Goal: Task Accomplishment & Management: Manage account settings

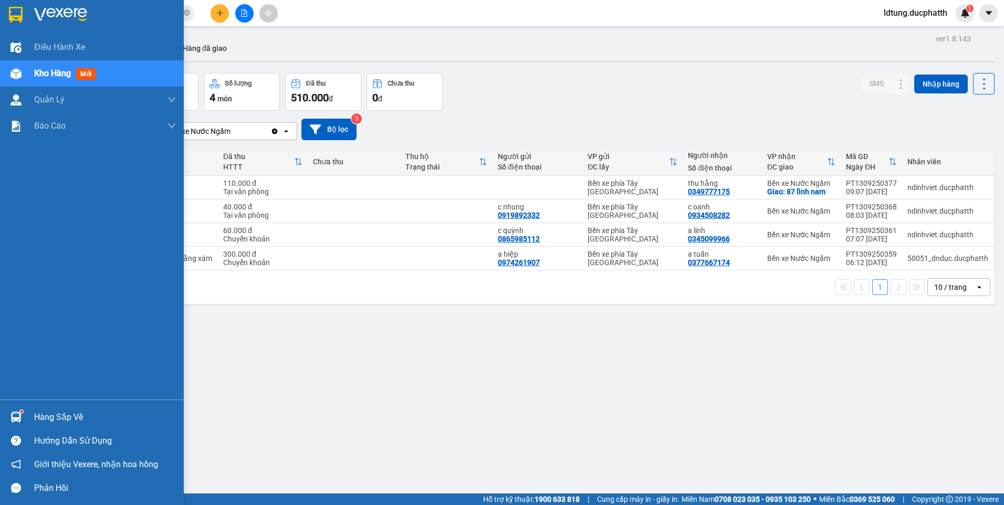
click at [29, 417] on div "Hàng sắp về" at bounding box center [92, 417] width 184 height 24
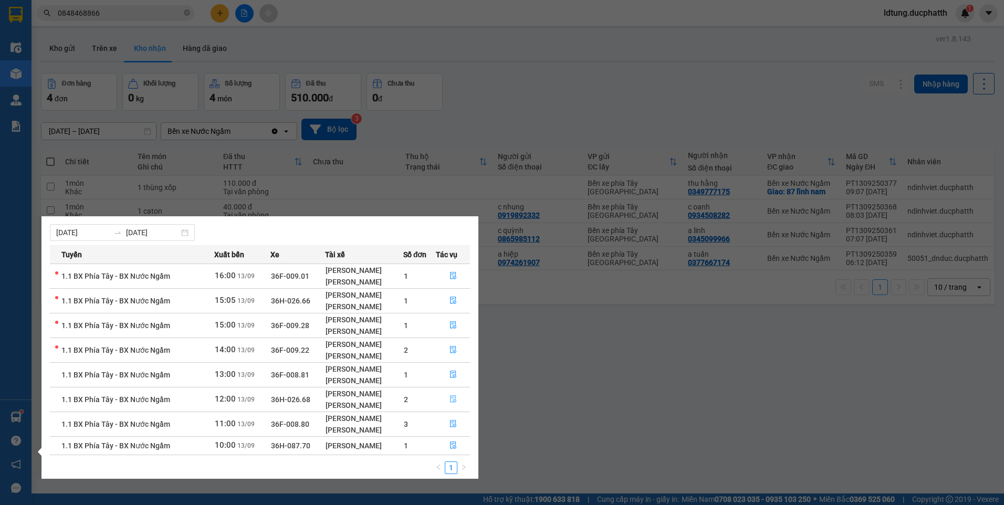
scroll to position [24, 0]
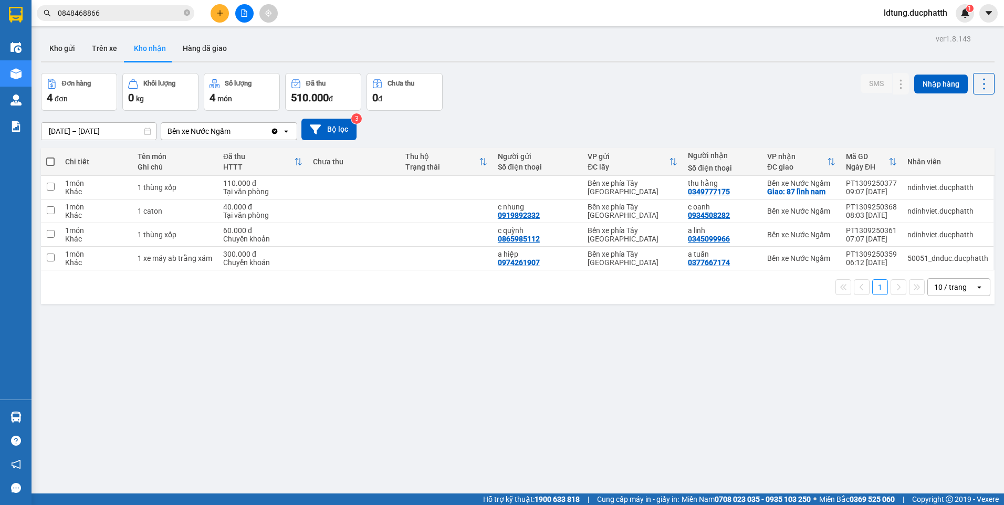
click at [521, 332] on section "Kết quả tìm kiếm ( 2 ) Bộ lọc Mã ĐH Trạng thái Món hàng Thu hộ Tổng cước Chưa c…" at bounding box center [502, 252] width 1004 height 505
click at [106, 44] on button "Trên xe" at bounding box center [104, 48] width 42 height 25
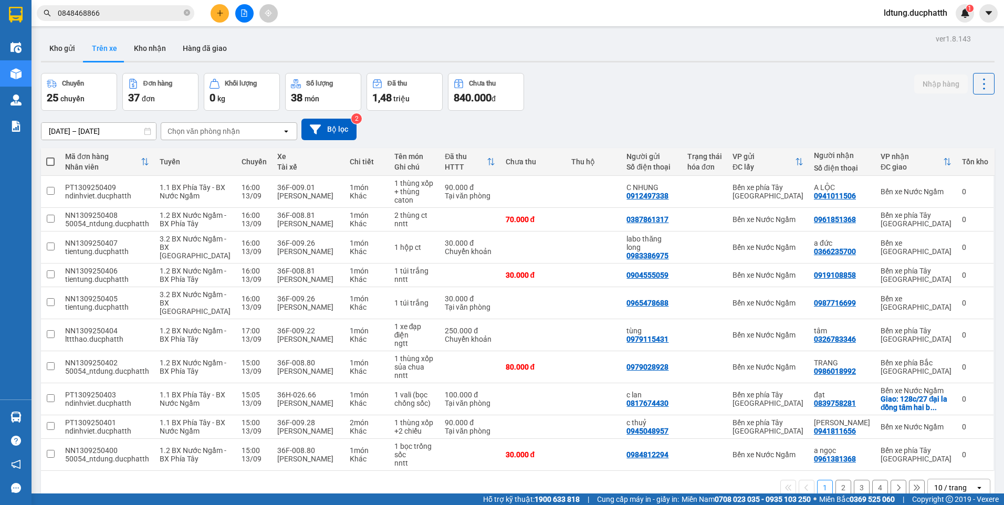
drag, startPoint x: 75, startPoint y: 55, endPoint x: 81, endPoint y: 62, distance: 9.3
click at [79, 59] on button "Kho gửi" at bounding box center [62, 48] width 43 height 25
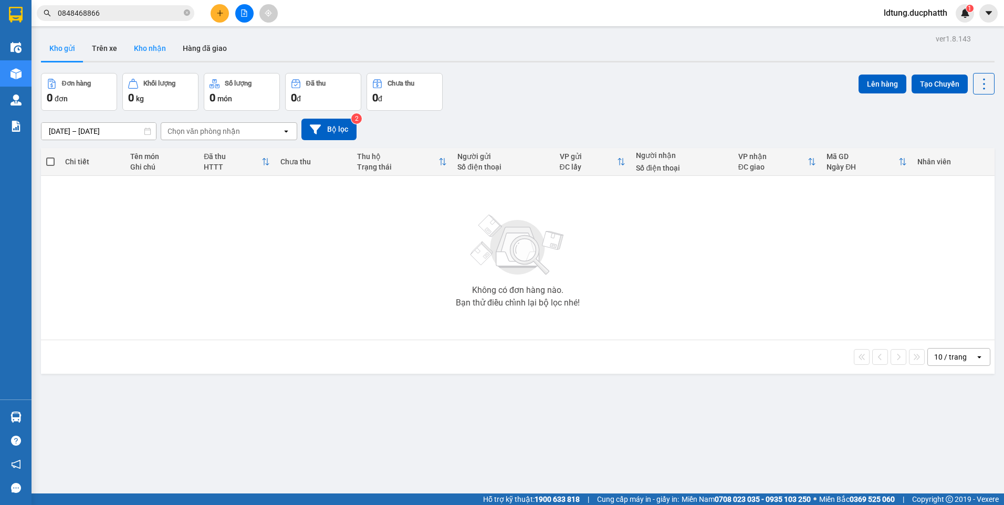
click at [166, 43] on button "Kho nhận" at bounding box center [149, 48] width 49 height 25
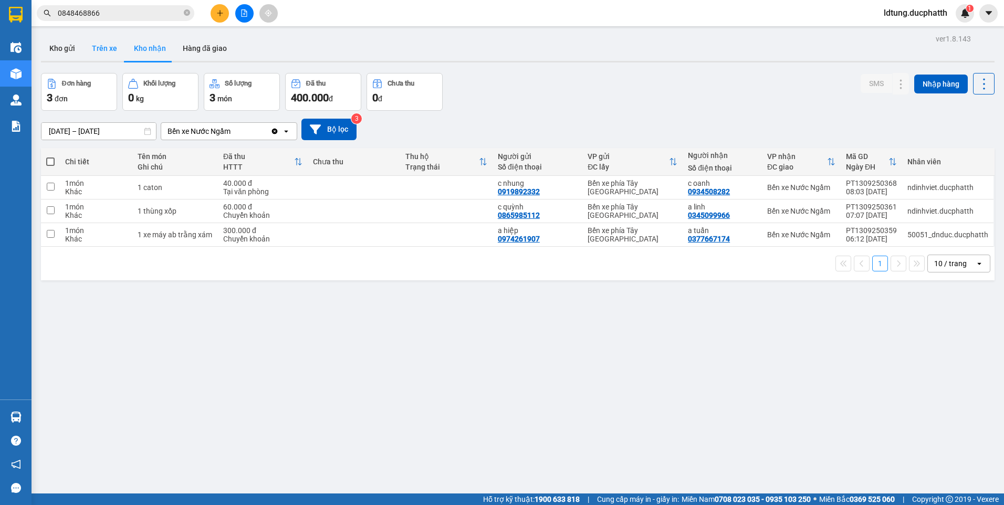
click at [115, 51] on button "Trên xe" at bounding box center [104, 48] width 42 height 25
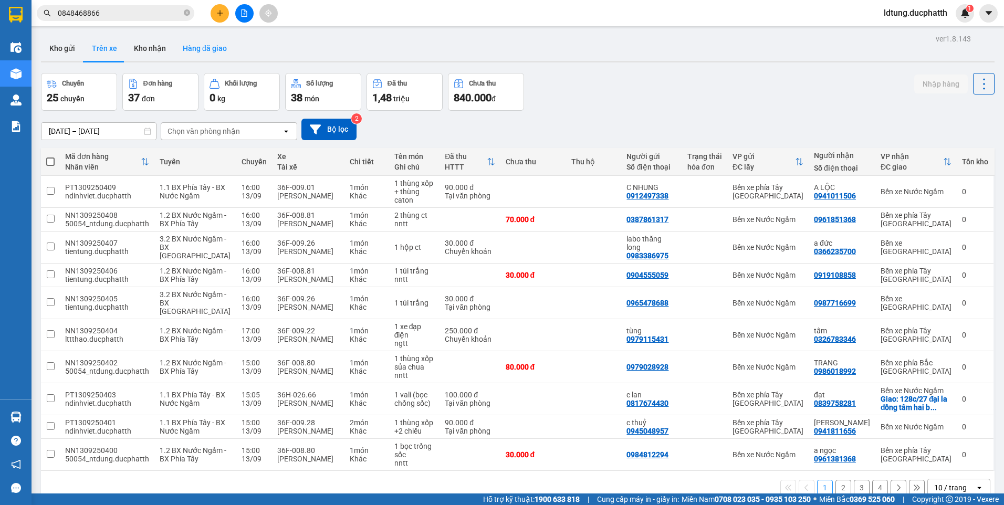
click at [227, 47] on button "Hàng đã giao" at bounding box center [204, 48] width 61 height 25
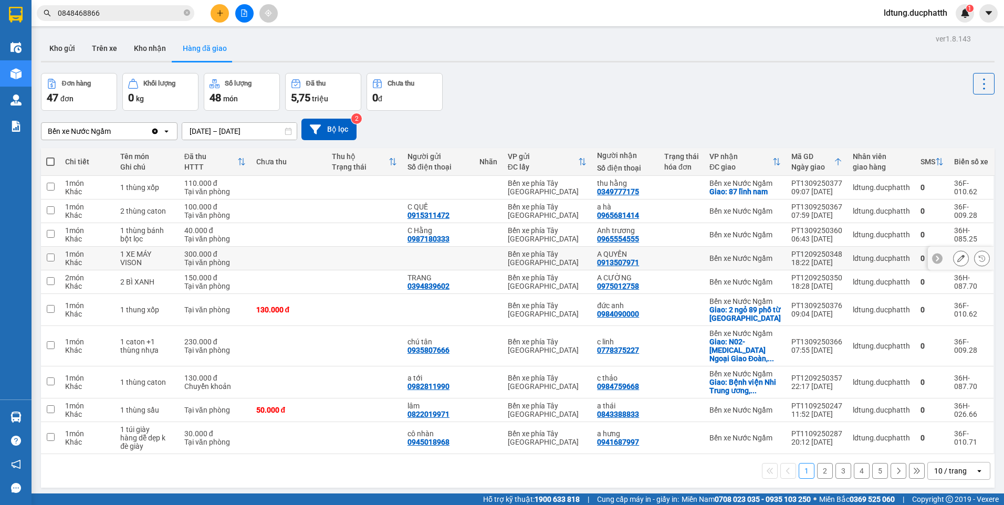
scroll to position [48, 0]
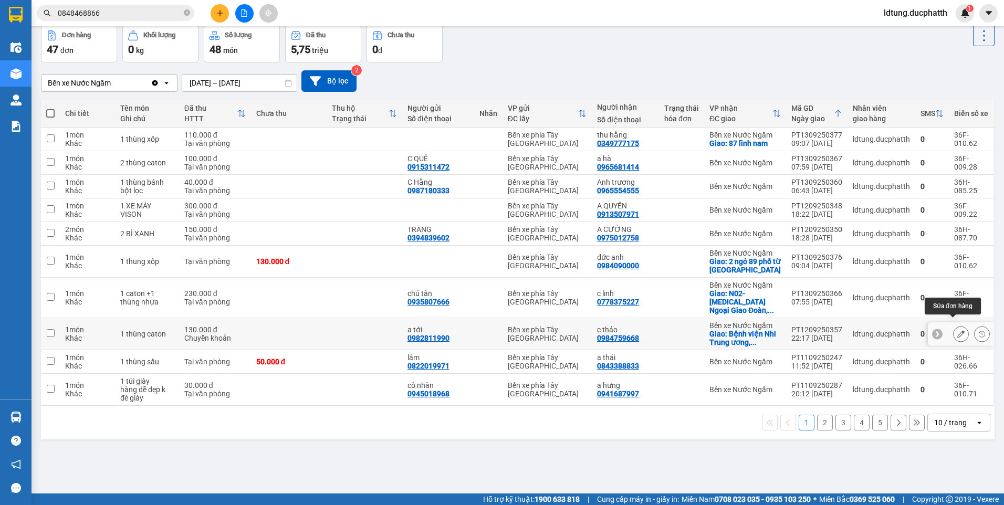
click at [957, 330] on icon at bounding box center [960, 333] width 7 height 7
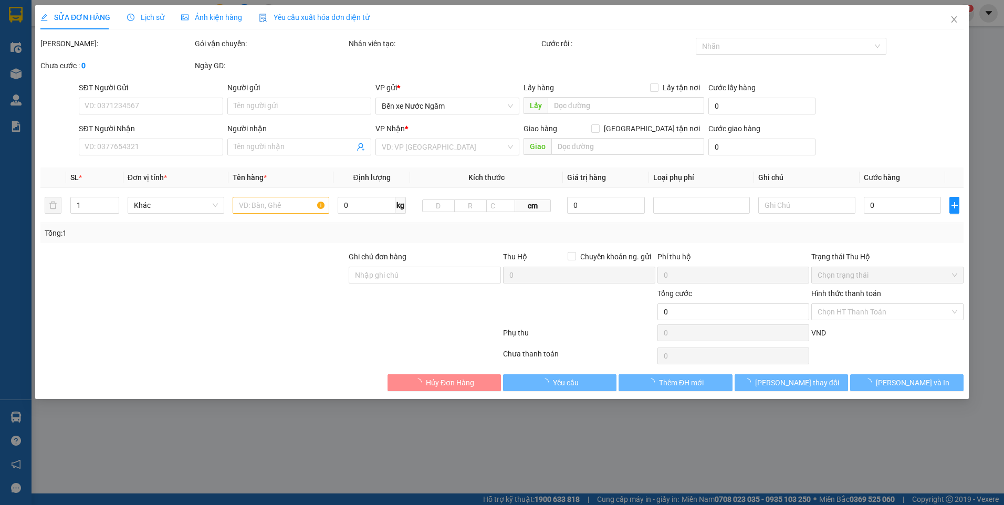
type input "0982811990"
type input "a tới"
type input "0984759668"
type input "c thảo"
checkbox input "true"
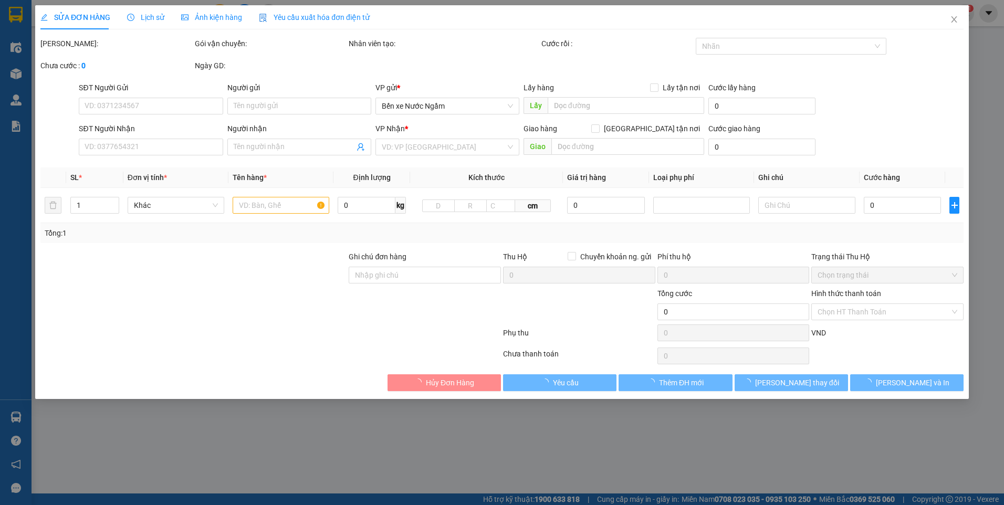
type input "Bệnh viện Nhi Trung ương, 18, Ngõ 879 Đ. [GEOGRAPHIC_DATA], [GEOGRAPHIC_DATA], …"
type input "80.000"
type input "gtt ck [DATE] 22h01 tran xuan toi vietin SHIP NGOÀI GIAO KHÁCH CẦN GẤP"
type input "130.000"
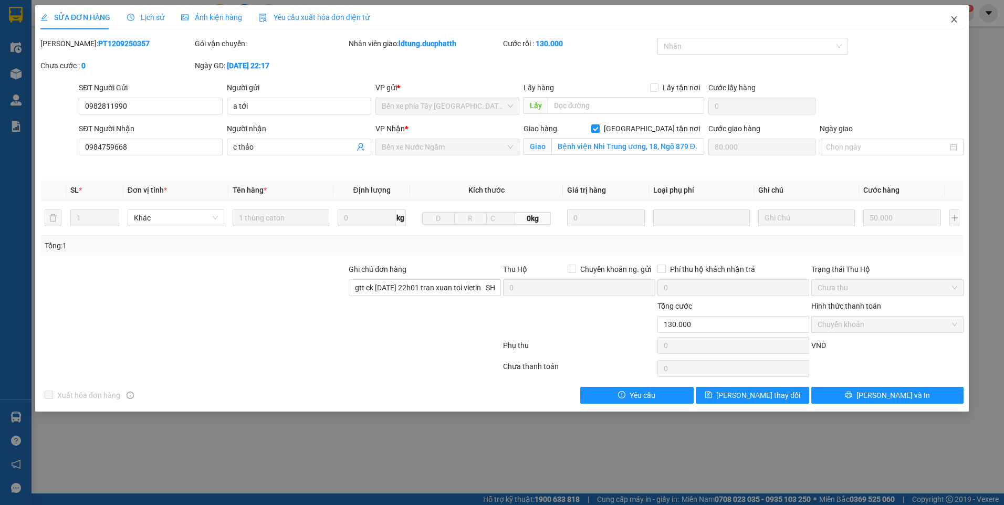
click at [952, 24] on span "Close" at bounding box center [953, 19] width 29 height 29
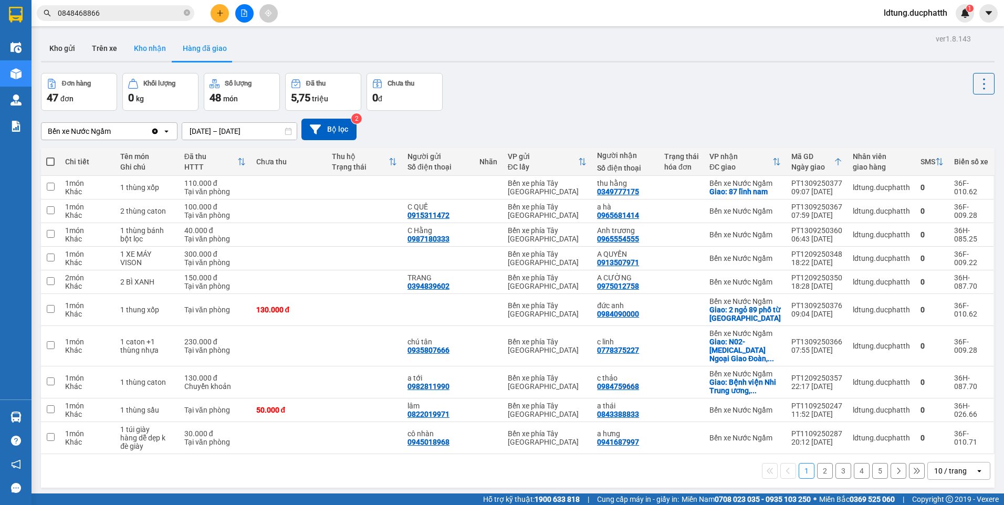
click at [141, 39] on button "Kho nhận" at bounding box center [149, 48] width 49 height 25
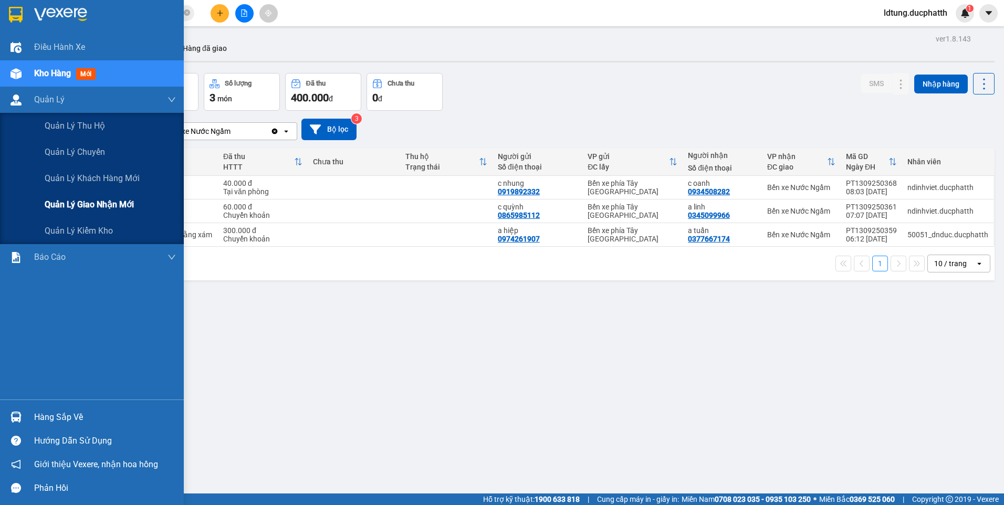
click at [86, 201] on span "Quản lý giao nhận mới" at bounding box center [89, 204] width 89 height 13
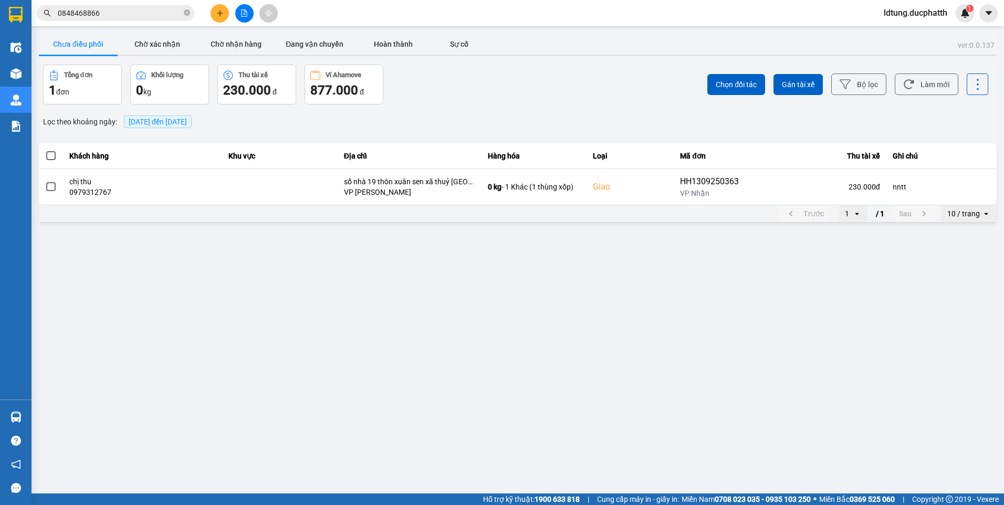
click at [67, 50] on button "Chưa điều phối" at bounding box center [78, 44] width 79 height 21
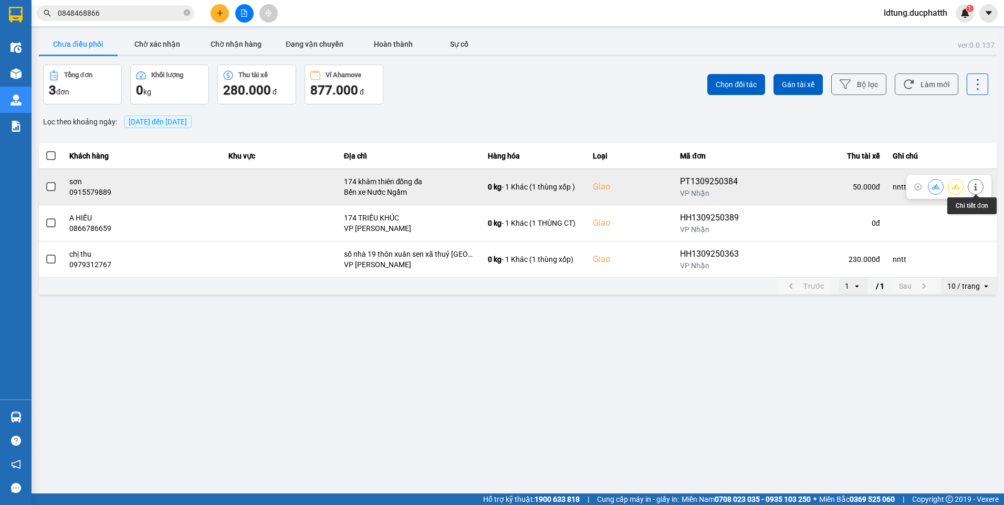
click at [976, 188] on icon at bounding box center [975, 186] width 7 height 7
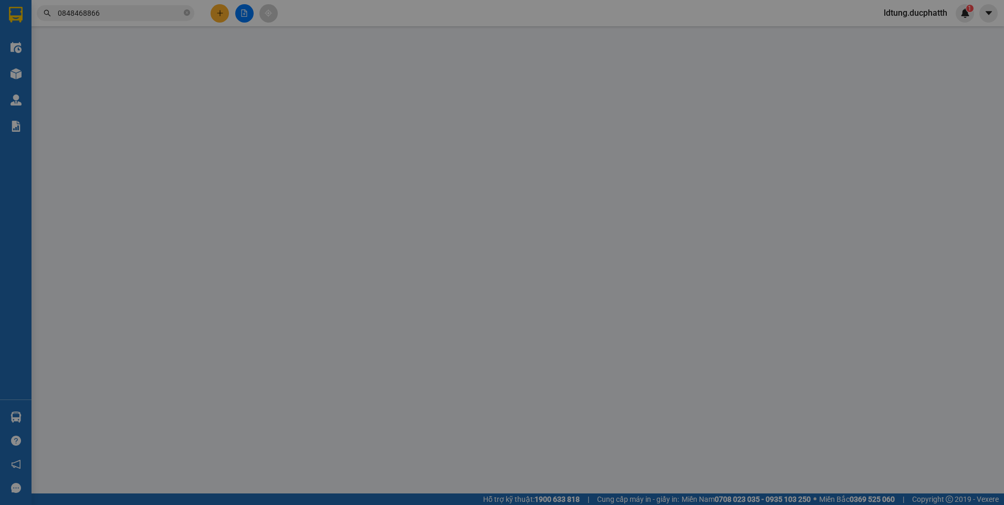
type input "0905240386"
type input "a thanh"
type input "0915579889"
type input "sơn"
checkbox input "true"
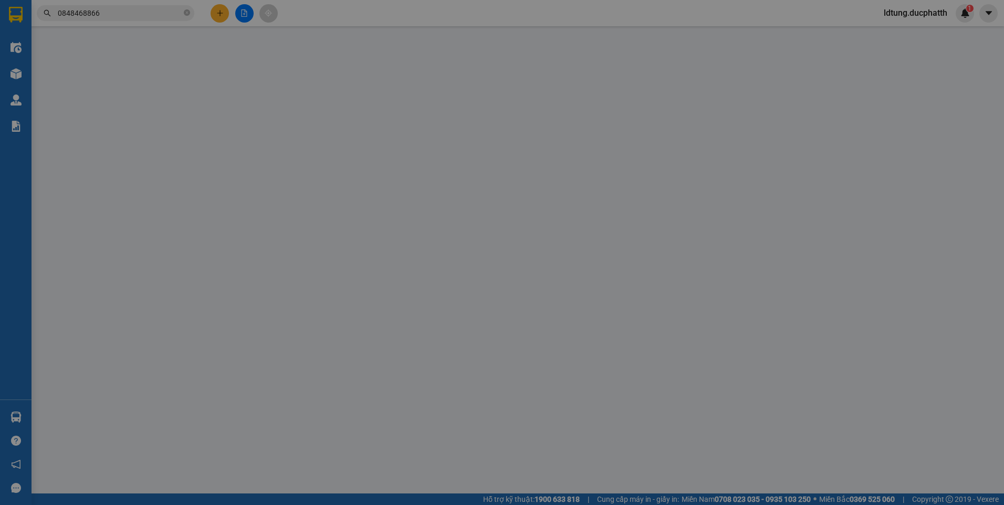
type input "174 khâm thiên đống đa"
type input "nntt"
type input "50.000"
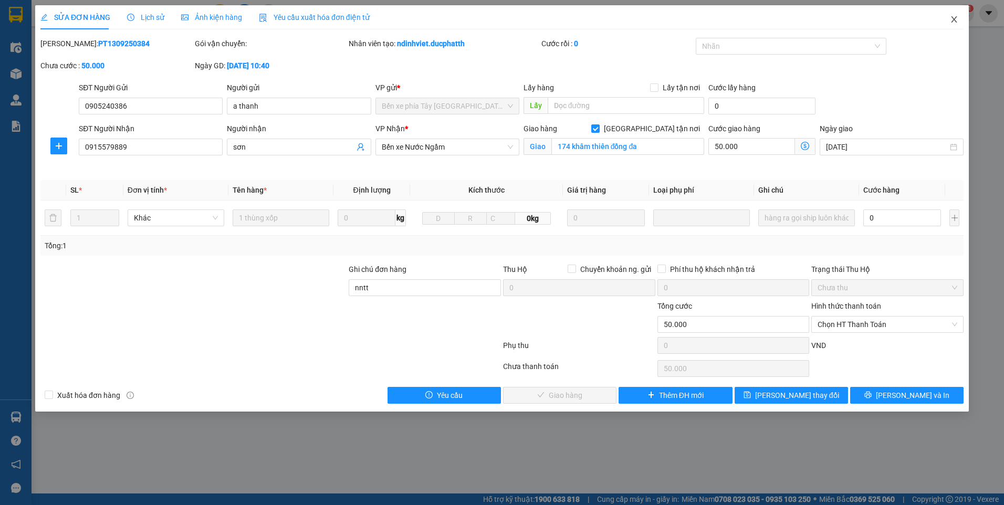
click at [962, 10] on span "Close" at bounding box center [953, 19] width 29 height 29
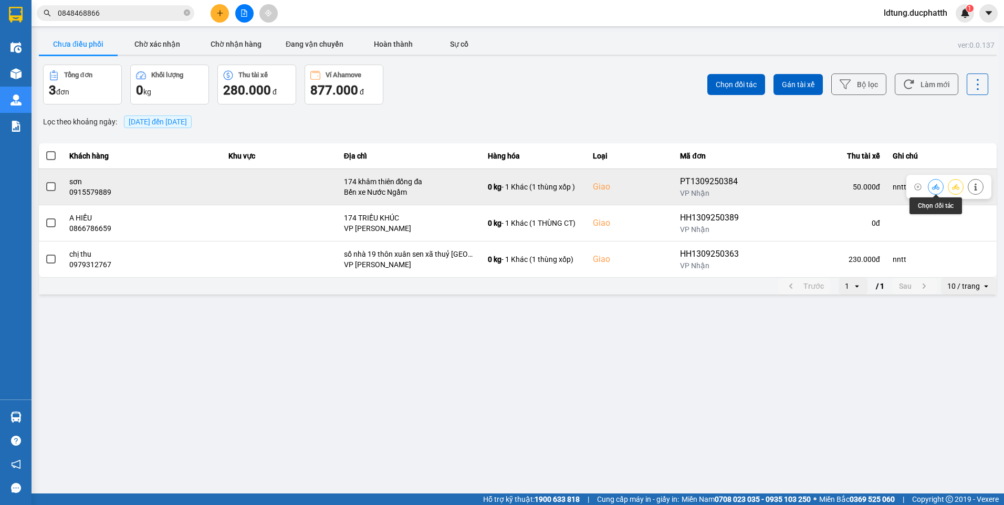
click at [935, 185] on icon at bounding box center [935, 186] width 7 height 7
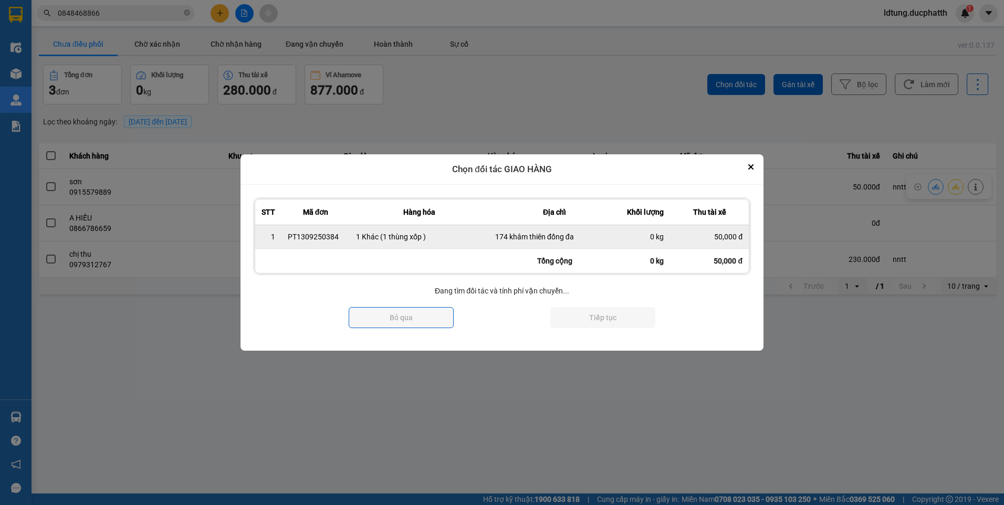
click at [716, 234] on div "50,000 đ" at bounding box center [709, 236] width 66 height 10
click at [703, 243] on td "50,000 đ" at bounding box center [709, 237] width 79 height 24
click at [565, 242] on td "174 khâm thiên đống đa" at bounding box center [554, 237] width 131 height 24
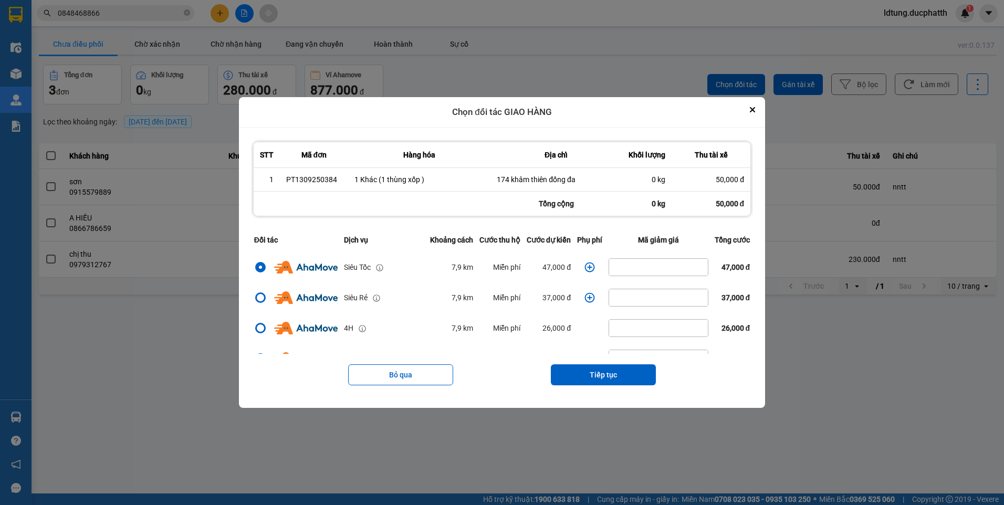
click at [533, 240] on th "Cước dự kiến" at bounding box center [548, 240] width 50 height 24
click at [603, 362] on div "Bỏ qua Tiếp tục" at bounding box center [502, 375] width 502 height 42
click at [606, 367] on button "Tiếp tục" at bounding box center [603, 374] width 105 height 21
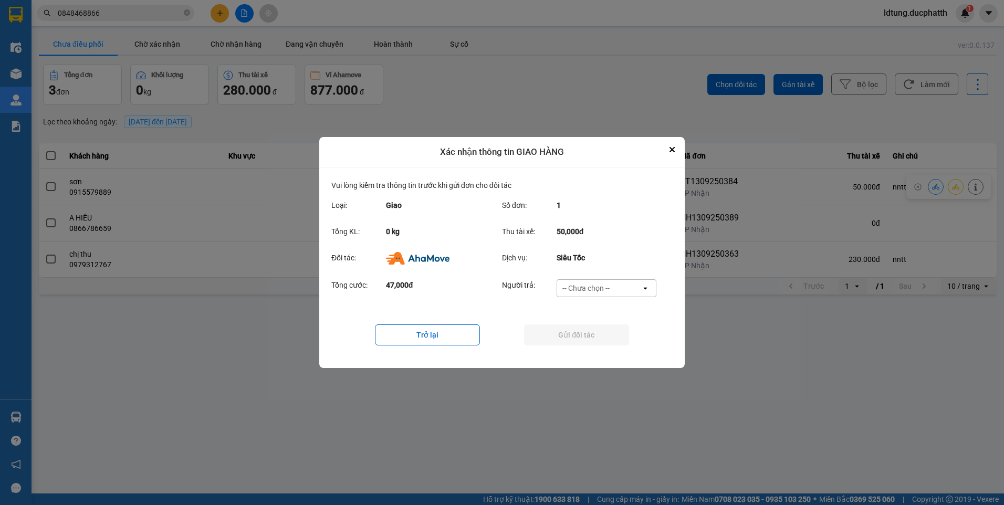
click at [614, 293] on div "-- Chưa chọn --" at bounding box center [599, 288] width 84 height 17
click at [616, 352] on div "Ví Ahamove" at bounding box center [606, 348] width 100 height 19
click at [626, 330] on button "Gửi đối tác" at bounding box center [576, 334] width 105 height 21
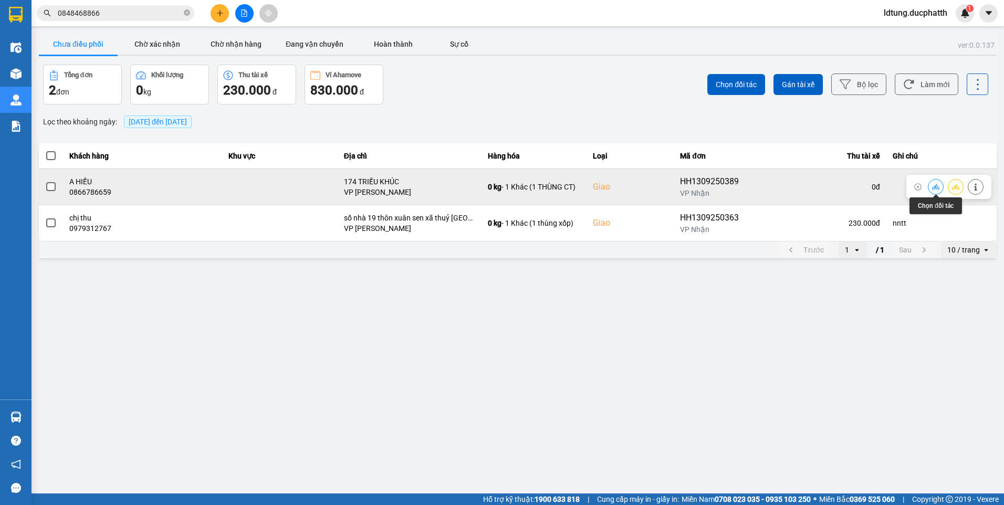
click at [939, 190] on button at bounding box center [935, 186] width 15 height 18
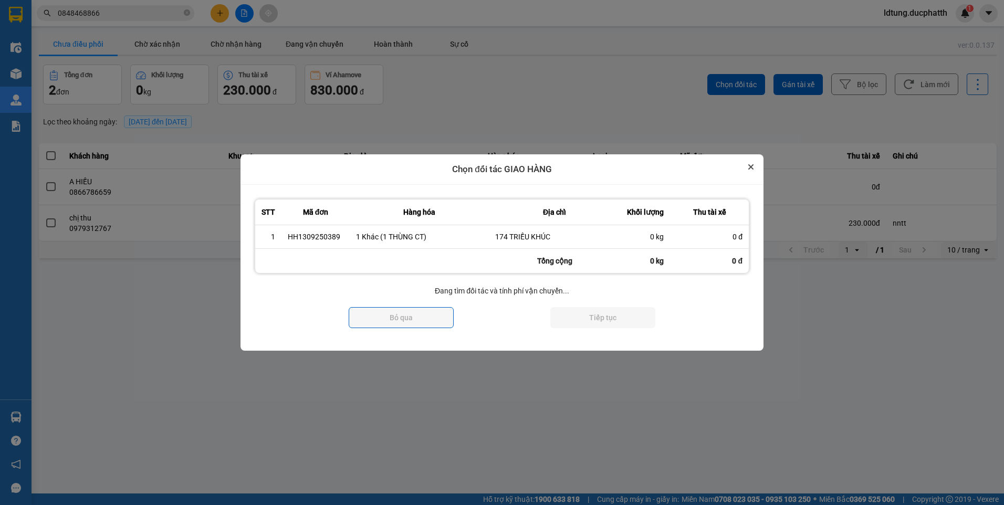
click at [754, 167] on button "Close" at bounding box center [750, 167] width 13 height 13
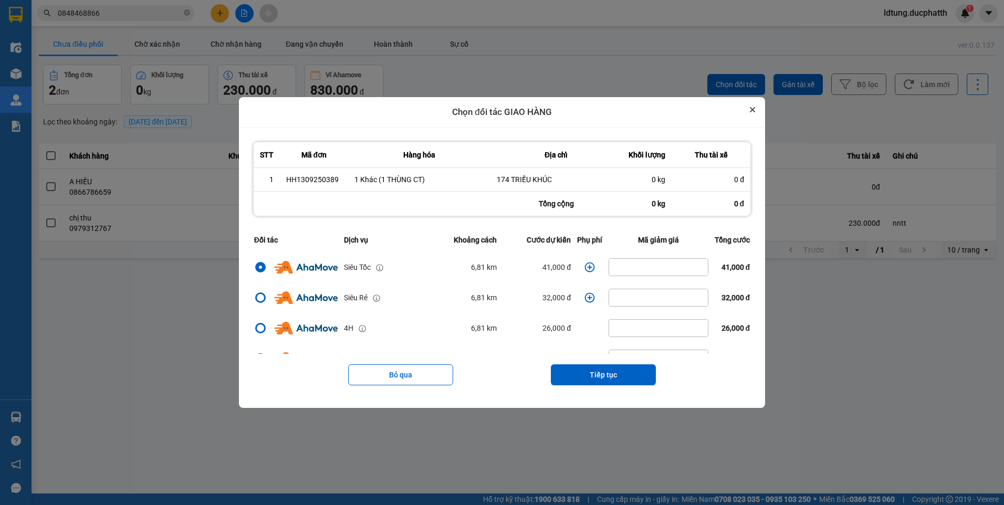
click at [752, 168] on div "Chọn đối tác GIAO HÀNG STT Mã đơn Hàng hóa Địa chỉ Khối lượng Thu tài xế 1 HH13…" at bounding box center [502, 252] width 526 height 311
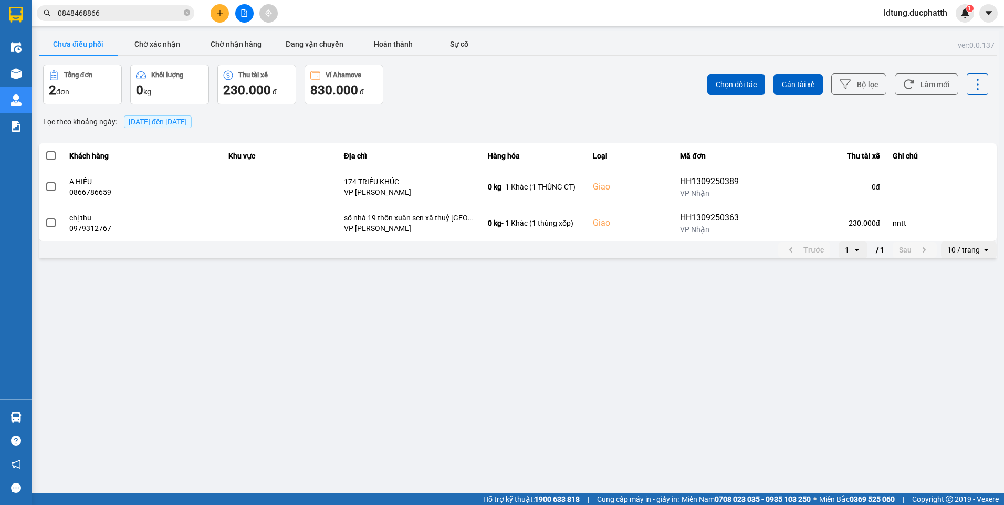
drag, startPoint x: 968, startPoint y: 178, endPoint x: 849, endPoint y: 157, distance: 121.0
click at [966, 178] on div "ver: 0.0.137 Chưa điều phối Chờ xác nhận Chờ nhận hàng Đang vận chuyển Hoàn thà…" at bounding box center [518, 145] width 962 height 229
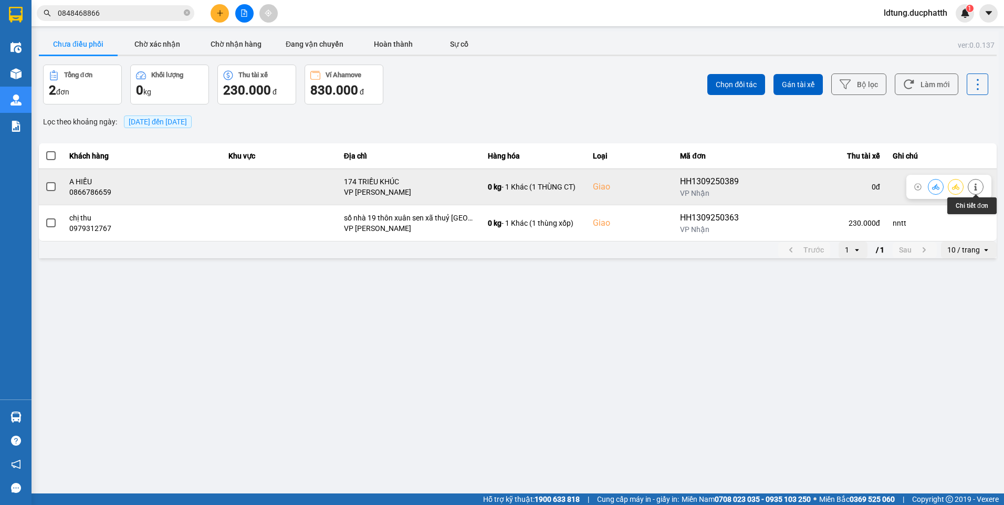
click at [975, 187] on icon at bounding box center [975, 186] width 3 height 7
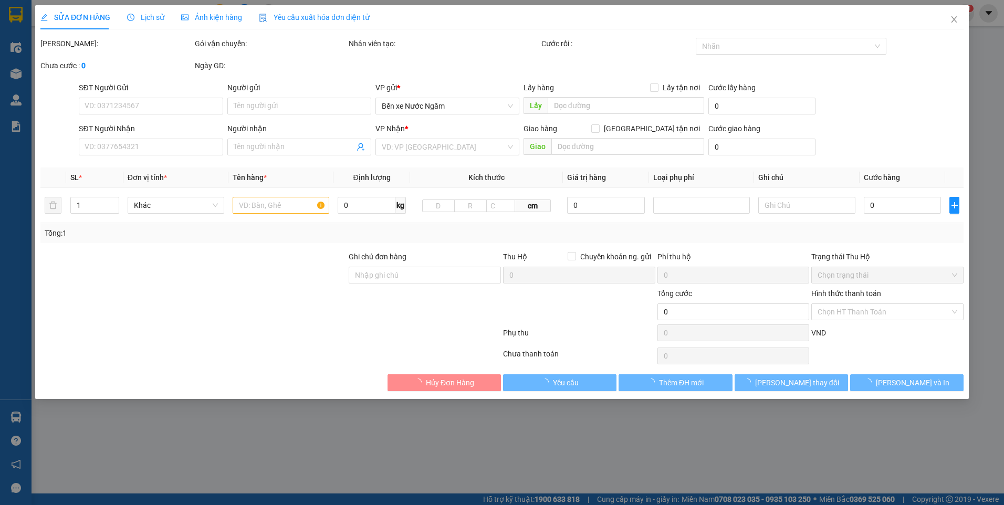
type input "0357812420"
type input "c lợi"
type input "0866786659"
type input "A HIẾU"
checkbox input "true"
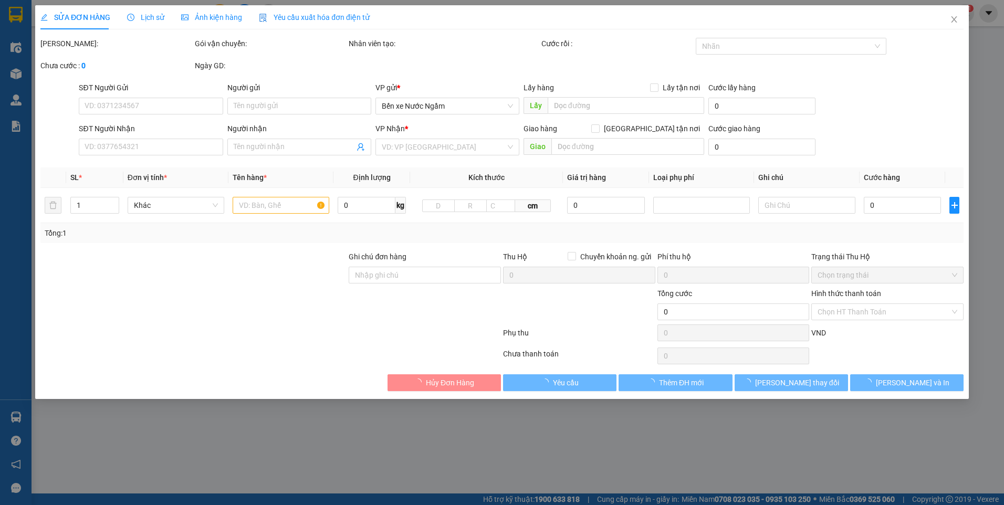
type input "174 TRIỀU KHÚC"
type input "100.000"
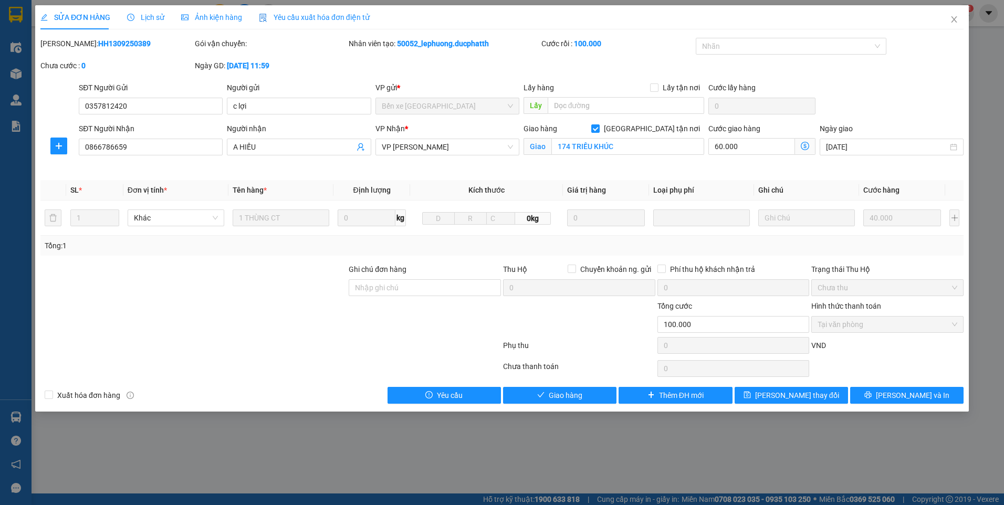
click at [998, 87] on div "SỬA ĐƠN HÀNG Lịch sử Ảnh kiện hàng Yêu cầu xuất hóa đơn điện tử Total Paid Fee …" at bounding box center [502, 252] width 1004 height 505
click at [947, 18] on span "Close" at bounding box center [953, 19] width 29 height 29
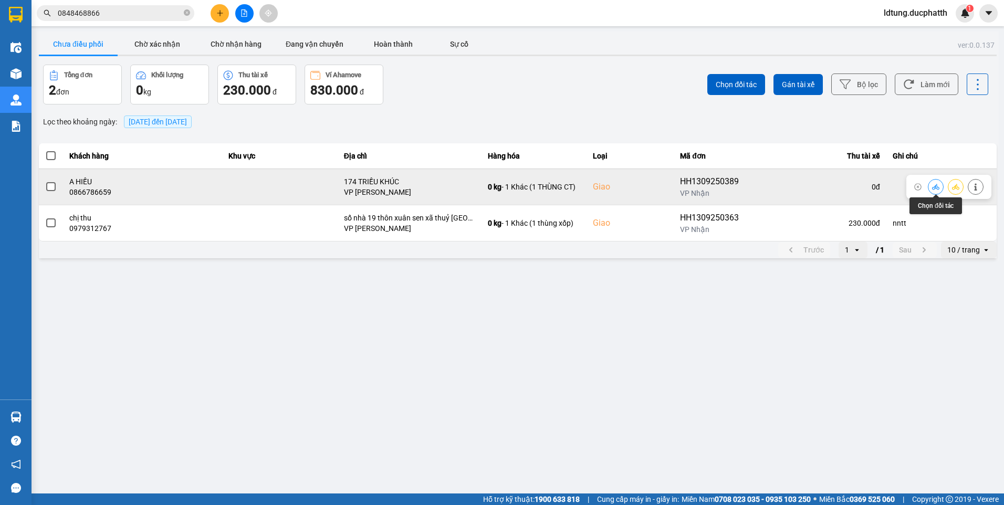
click at [934, 192] on button at bounding box center [935, 186] width 15 height 18
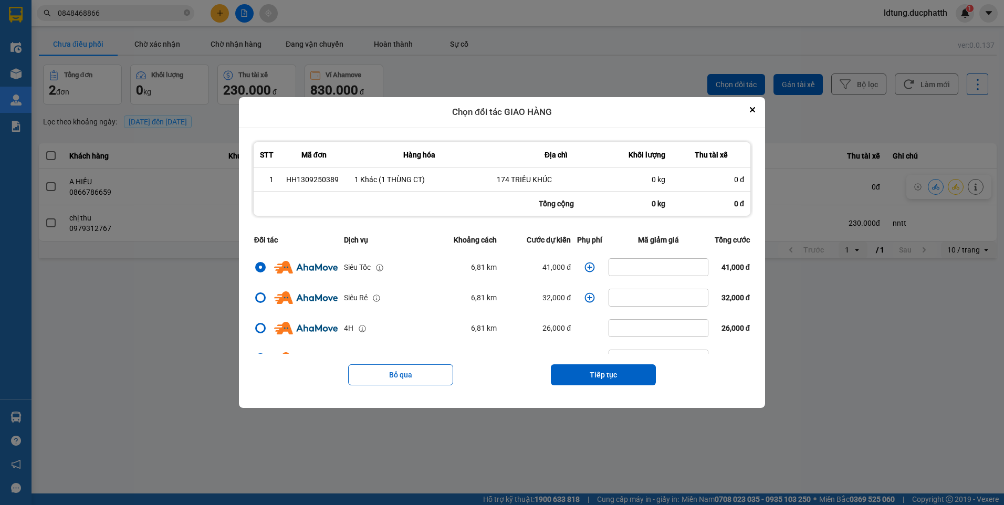
click at [587, 268] on icon "dialog" at bounding box center [589, 267] width 10 height 10
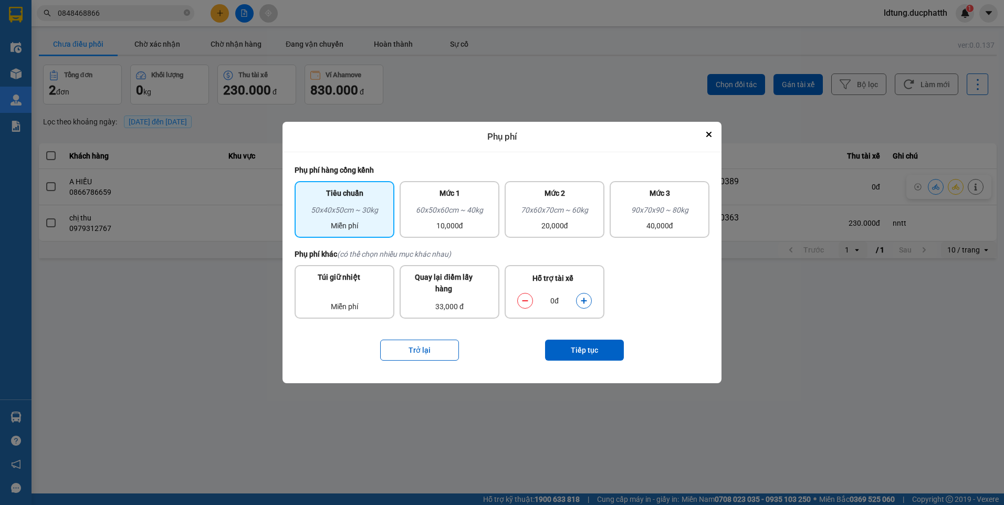
click at [587, 301] on button "dialog" at bounding box center [583, 300] width 15 height 18
click at [586, 350] on button "Tiếp tục" at bounding box center [584, 350] width 79 height 21
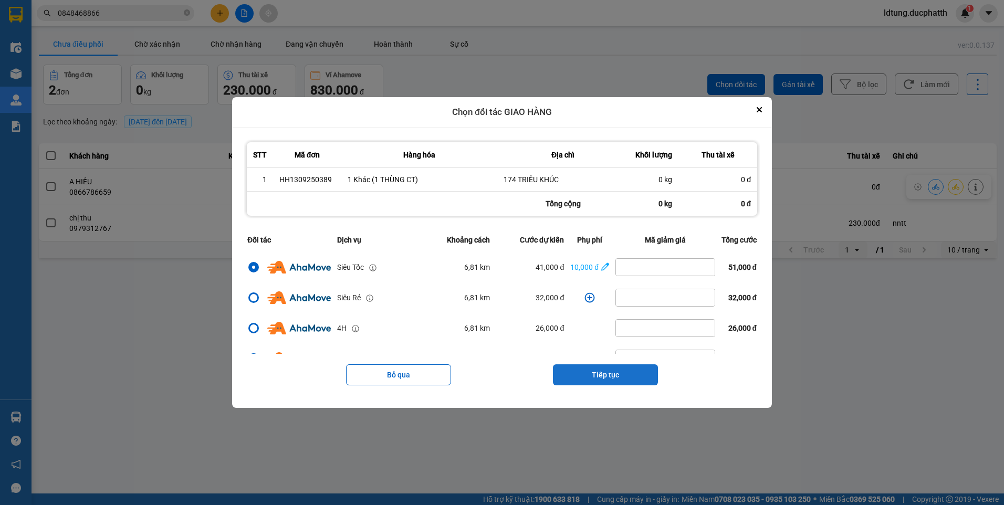
click at [612, 367] on button "Tiếp tục" at bounding box center [605, 374] width 105 height 21
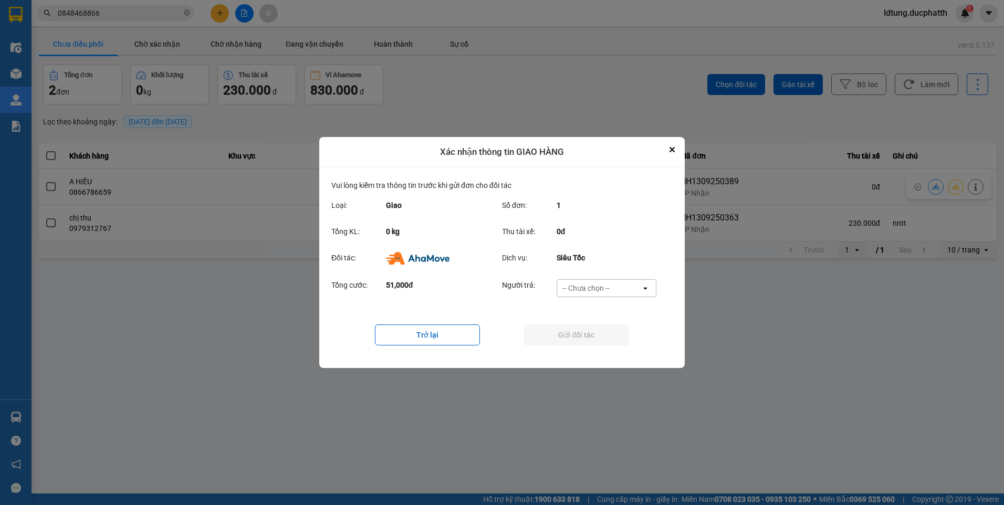
click at [590, 297] on div "-- Chưa chọn --" at bounding box center [599, 288] width 84 height 17
drag, startPoint x: 586, startPoint y: 345, endPoint x: 575, endPoint y: 343, distance: 11.2
click at [584, 345] on span "Ví Ahamove" at bounding box center [585, 348] width 43 height 10
click at [575, 343] on button "Gửi đối tác" at bounding box center [576, 334] width 105 height 21
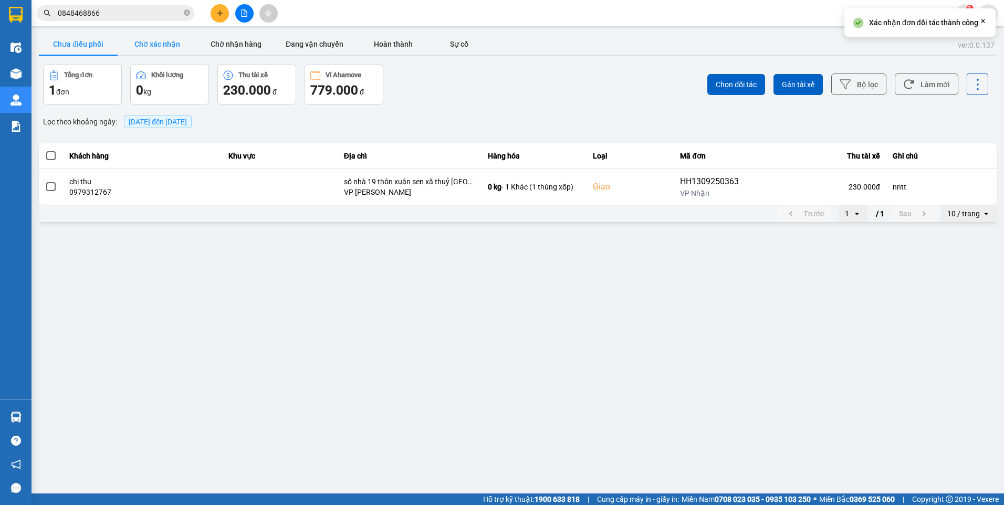
click at [184, 46] on button "Chờ xác nhận" at bounding box center [157, 44] width 79 height 21
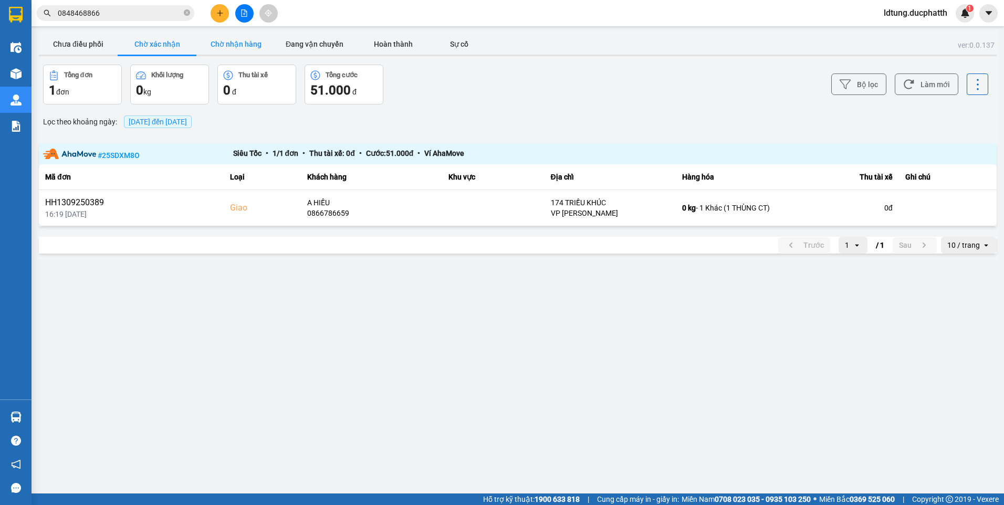
click at [206, 42] on button "Chờ nhận hàng" at bounding box center [235, 44] width 79 height 21
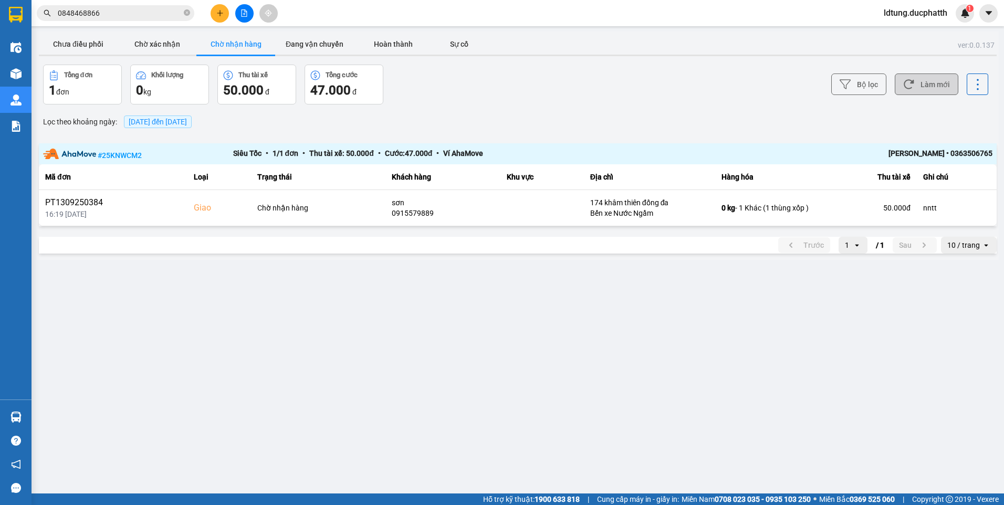
click at [920, 82] on button "Làm mới" at bounding box center [926, 84] width 64 height 22
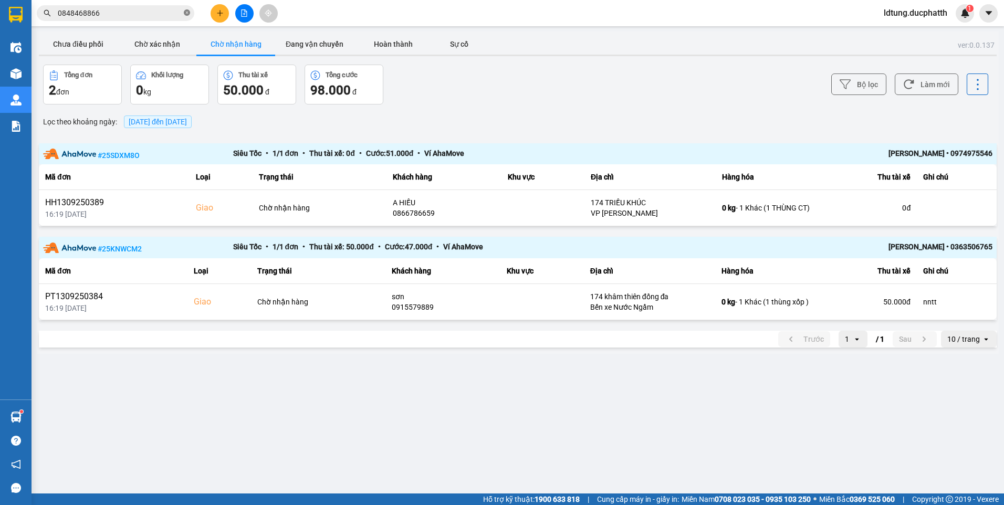
click at [186, 14] on icon "close-circle" at bounding box center [187, 12] width 6 height 6
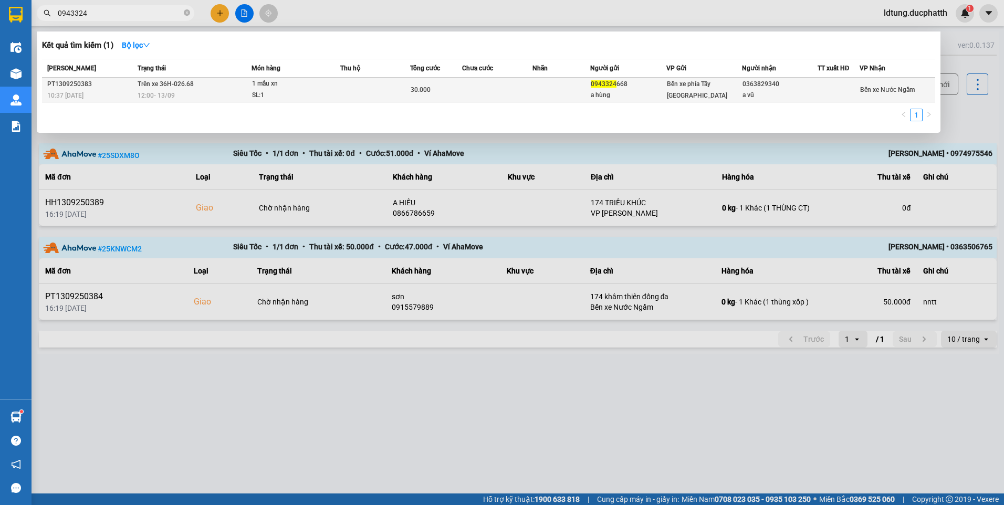
type input "0943324"
click at [252, 88] on div "1 mẫu xn" at bounding box center [291, 84] width 79 height 12
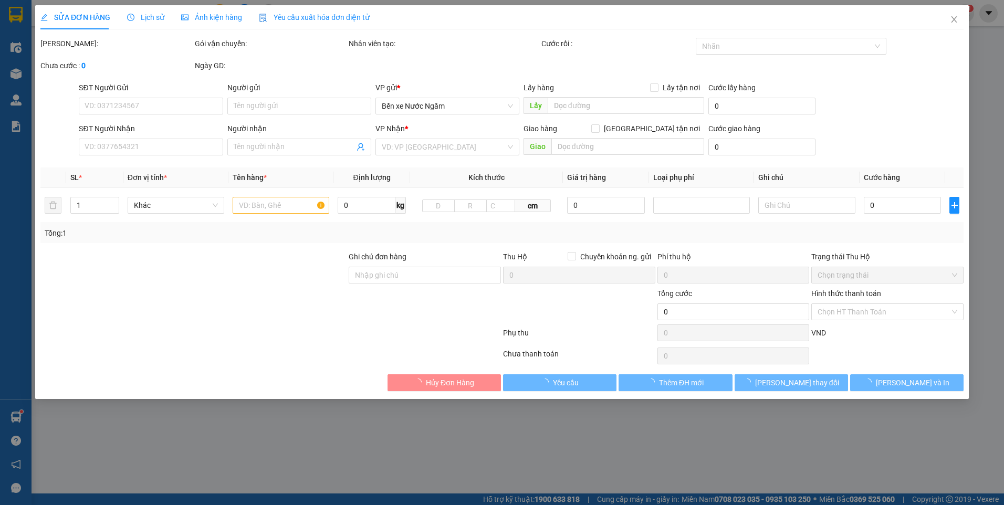
type input "0943324668"
type input "a hùng"
type input "0363829340"
type input "a vũ"
type input "30.000"
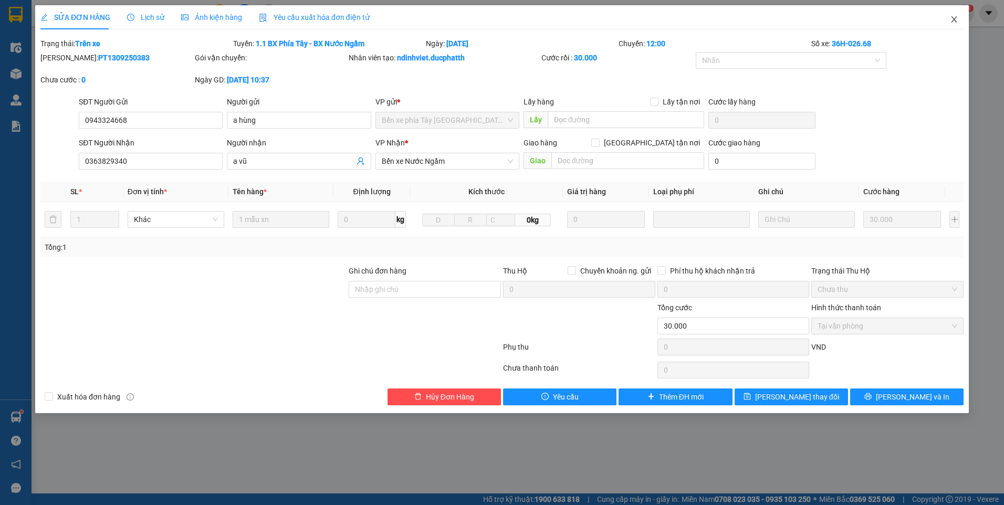
click at [962, 19] on span "Close" at bounding box center [953, 19] width 29 height 29
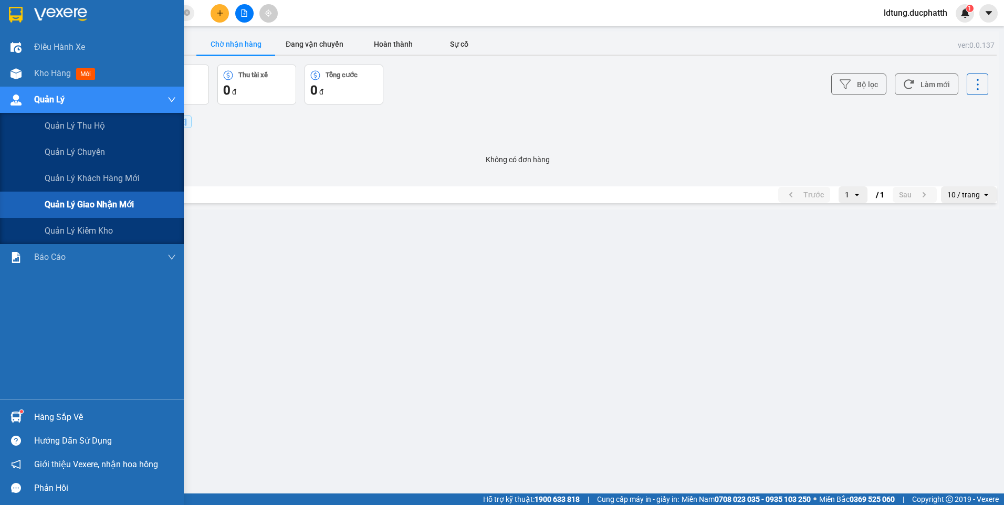
click at [92, 206] on span "Quản lý giao nhận mới" at bounding box center [89, 204] width 89 height 13
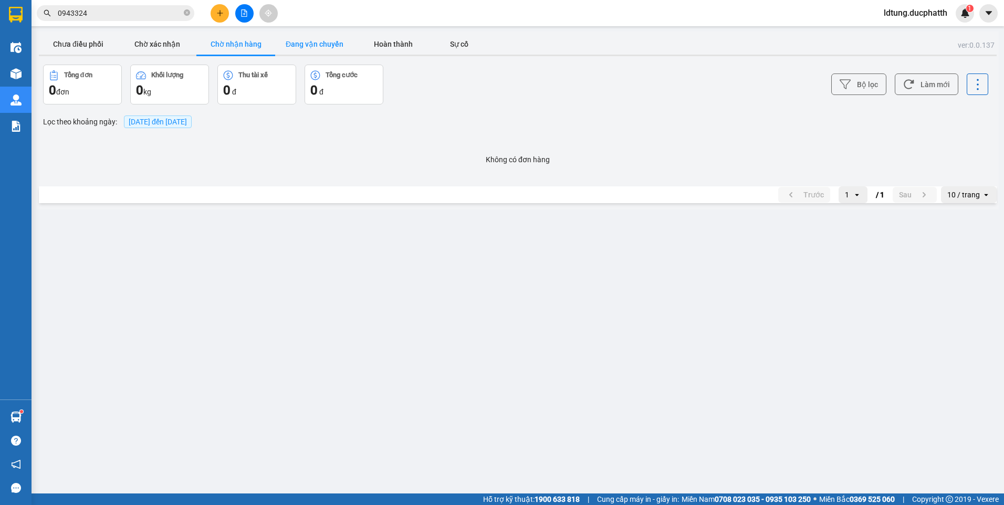
click at [339, 54] on div "Chưa điều phối Chờ xác nhận Chờ nhận hàng Đang vận chuyển Hoàn thành Sự cố" at bounding box center [517, 45] width 957 height 23
drag, startPoint x: 339, startPoint y: 54, endPoint x: 326, endPoint y: 45, distance: 15.0
click at [326, 45] on button "Đang vận chuyển" at bounding box center [314, 44] width 79 height 21
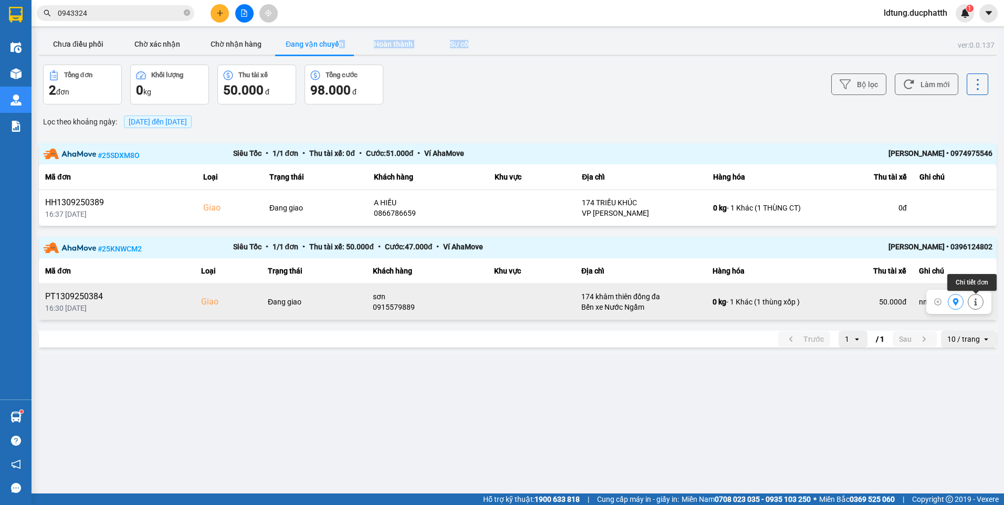
click at [974, 300] on icon at bounding box center [975, 301] width 7 height 7
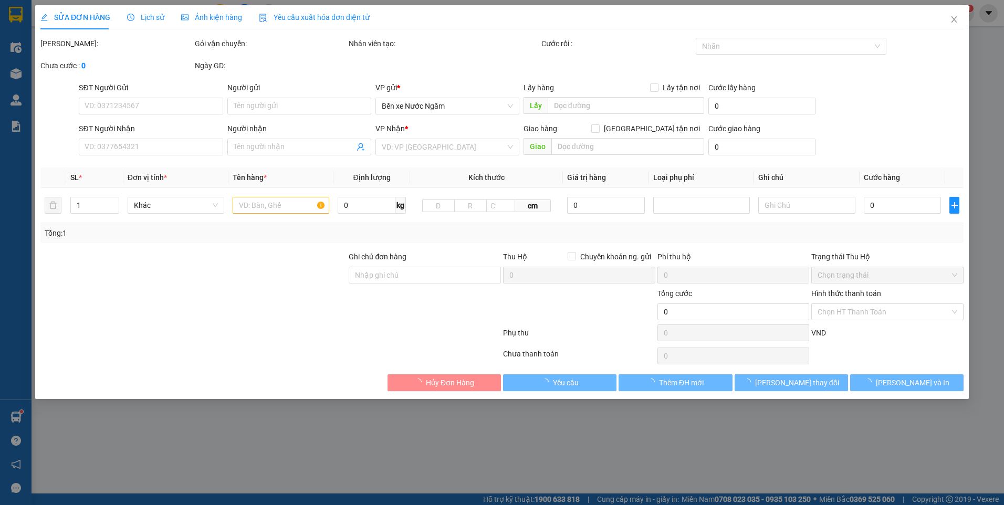
type input "0905240386"
type input "a thanh"
type input "0915579889"
type input "sơn"
checkbox input "true"
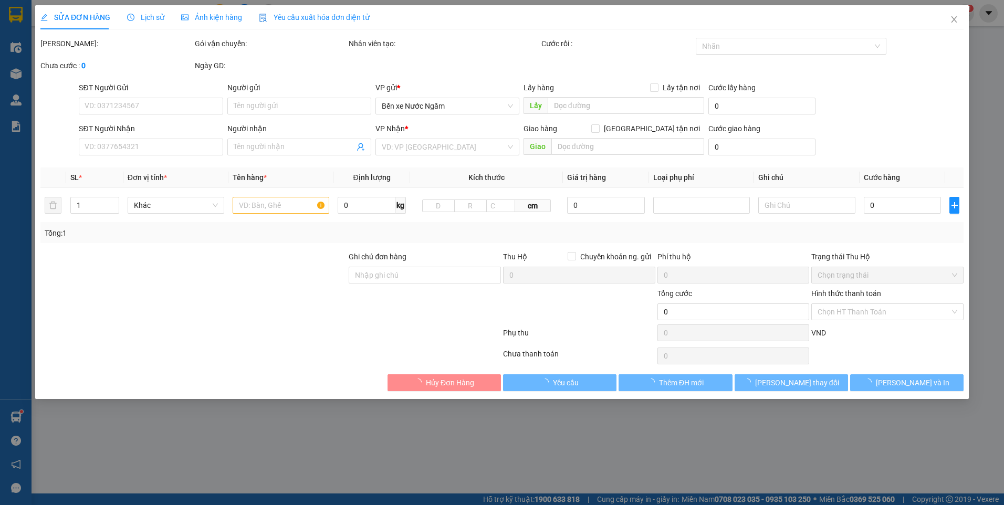
type input "174 khâm thiên đống đa"
type input "nntt"
type input "50.000"
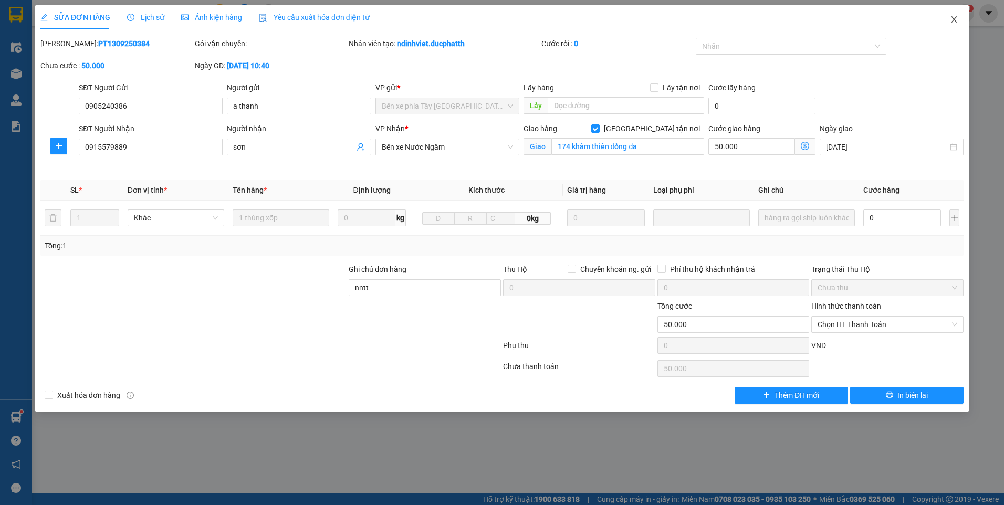
click at [951, 16] on icon "close" at bounding box center [954, 19] width 8 height 8
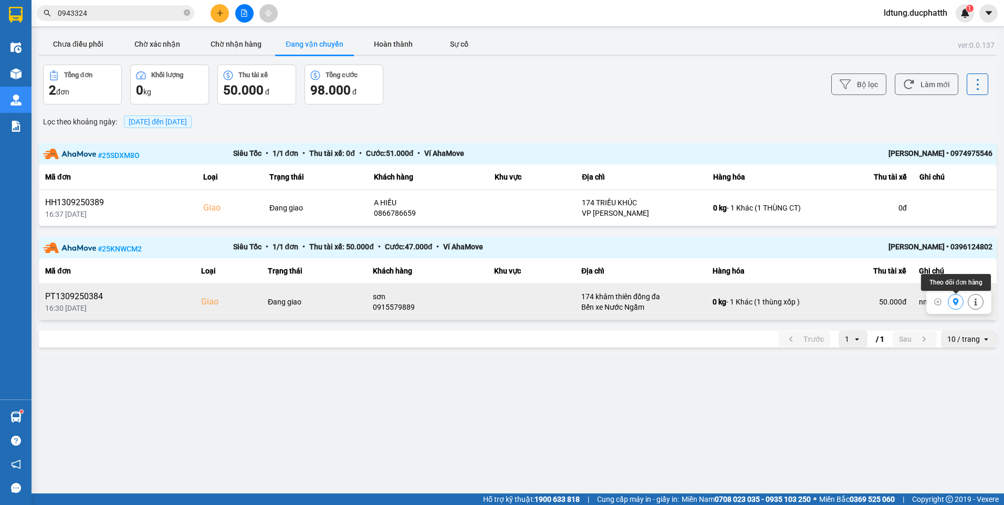
click at [953, 305] on icon at bounding box center [955, 301] width 7 height 7
click at [186, 12] on icon "close-circle" at bounding box center [187, 12] width 6 height 6
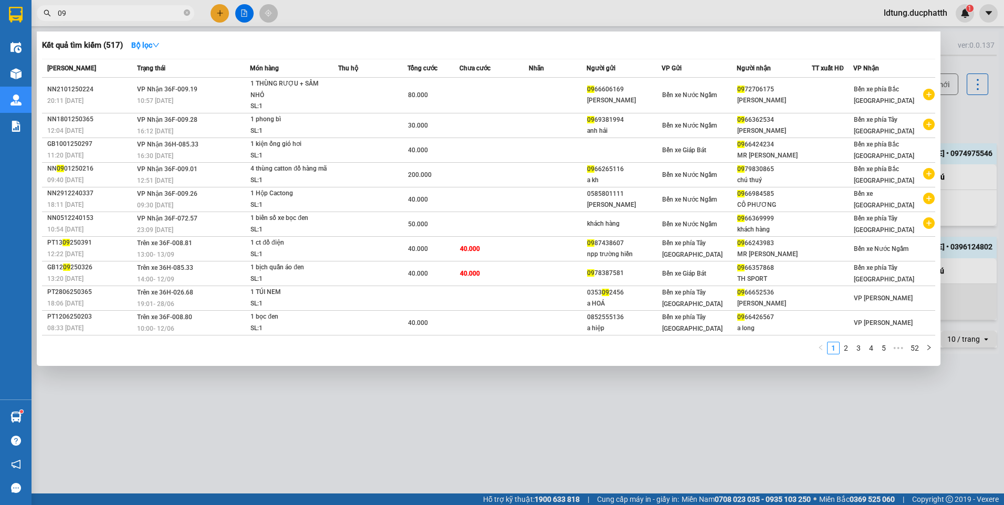
type input "0"
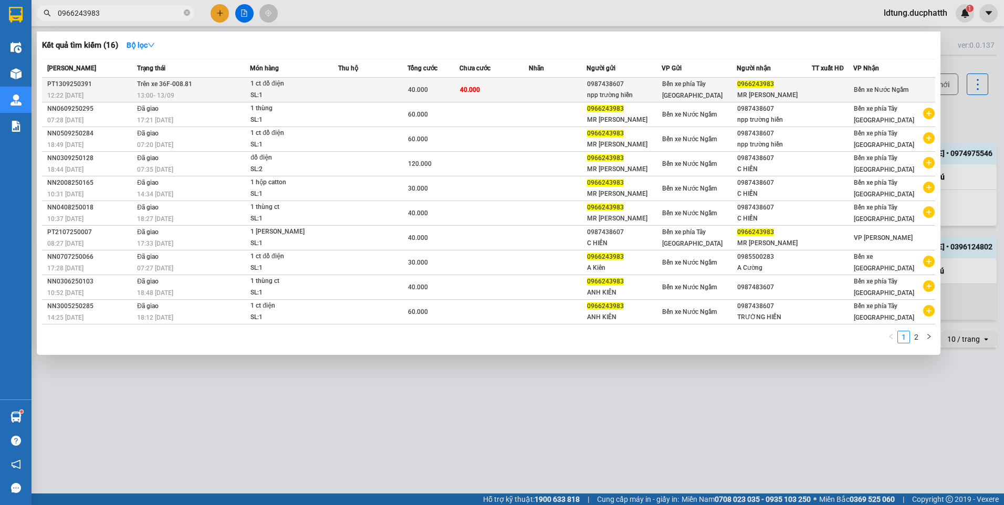
type input "0966243983"
click at [839, 86] on div at bounding box center [832, 90] width 40 height 11
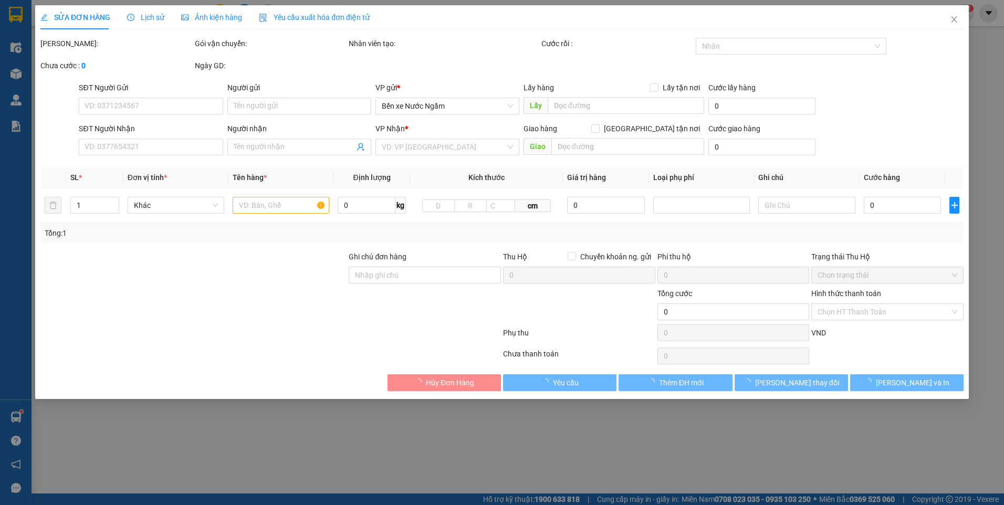
type input "0987438607"
type input "npp trường hiền"
type input "0966243983"
type input "MR [PERSON_NAME]"
type input "nntt"
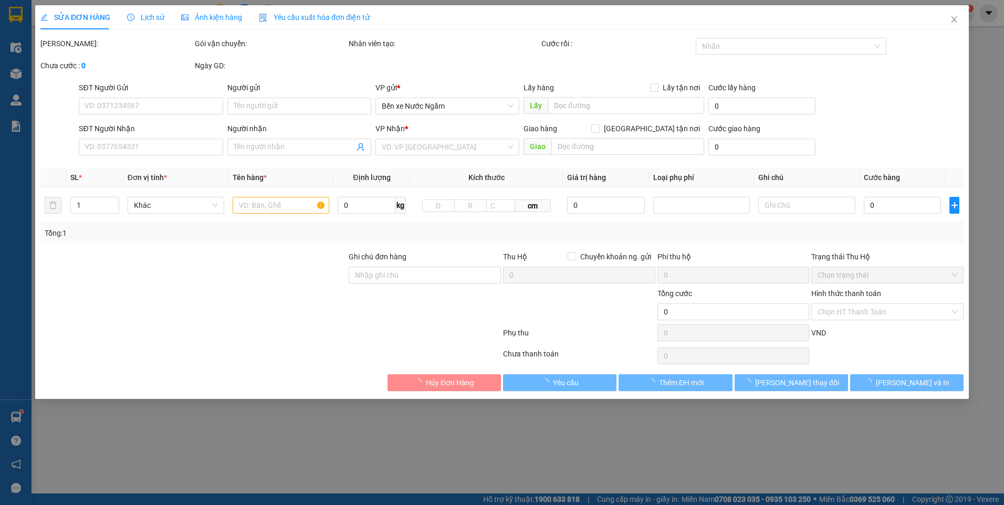
type input "40.000"
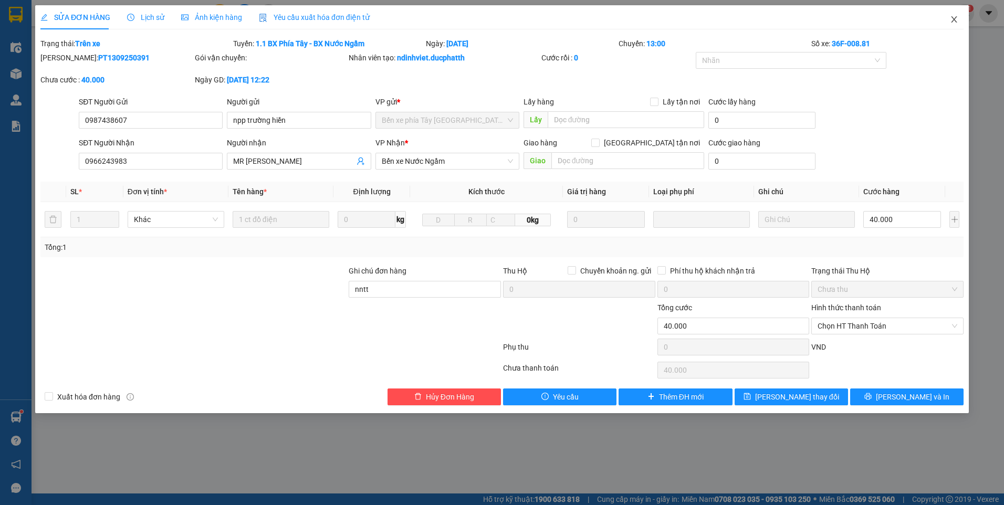
click at [954, 18] on icon "close" at bounding box center [954, 19] width 8 height 8
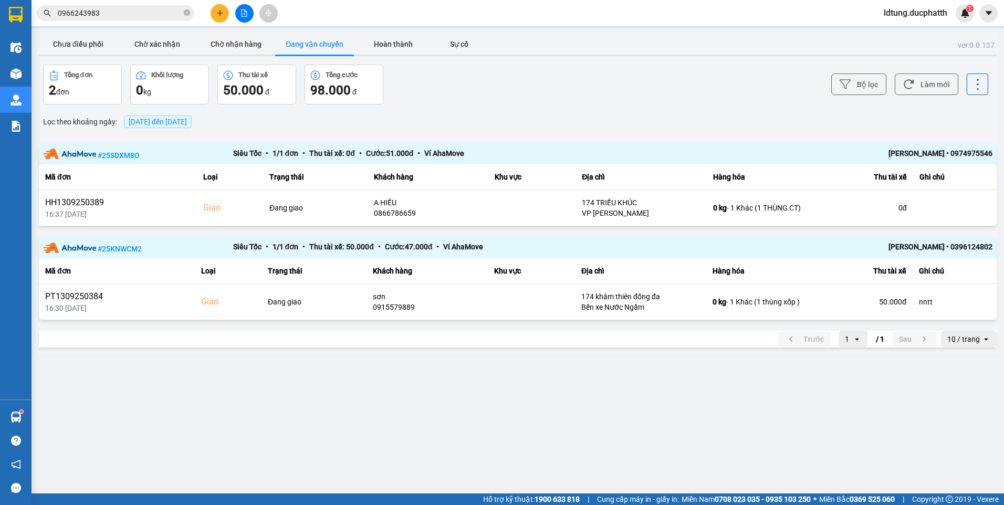
click at [184, 10] on icon "close-circle" at bounding box center [187, 12] width 6 height 6
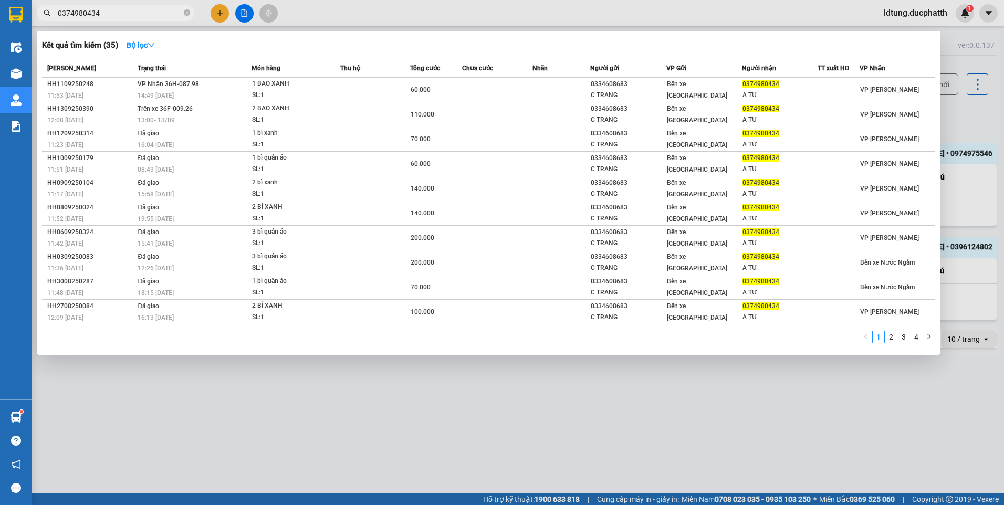
type input "0374980434"
click at [482, 389] on div at bounding box center [502, 252] width 1004 height 505
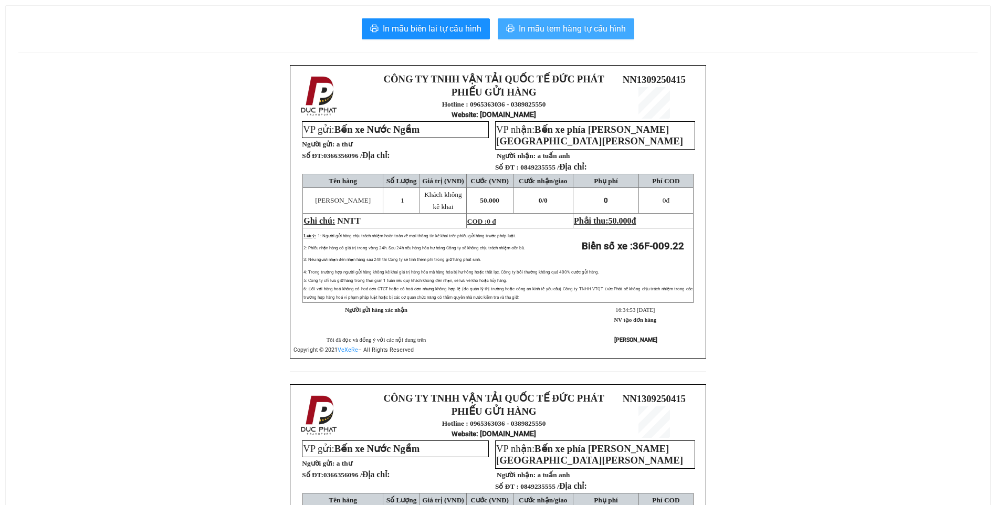
click at [541, 35] on span "In mẫu tem hàng tự cấu hình" at bounding box center [572, 28] width 107 height 13
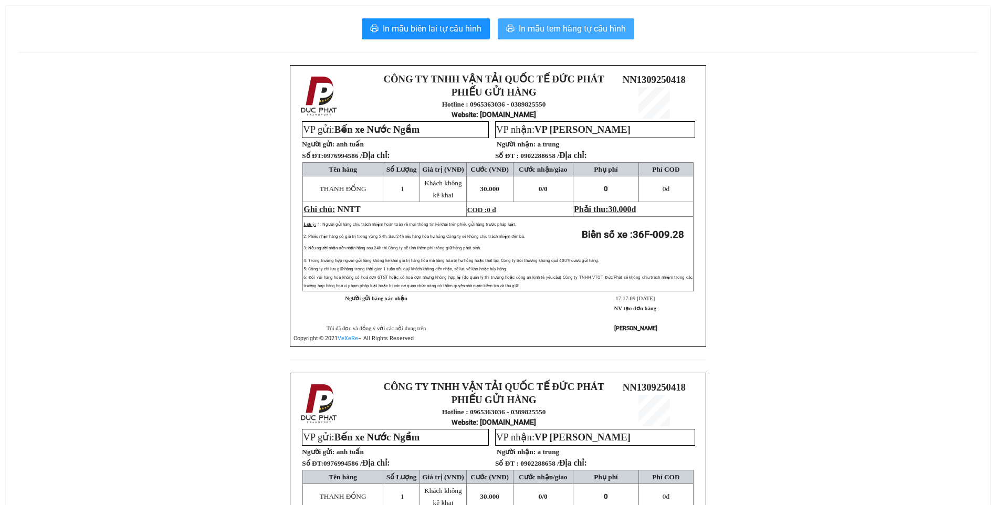
click at [550, 36] on button "In mẫu tem hàng tự cấu hình" at bounding box center [566, 28] width 136 height 21
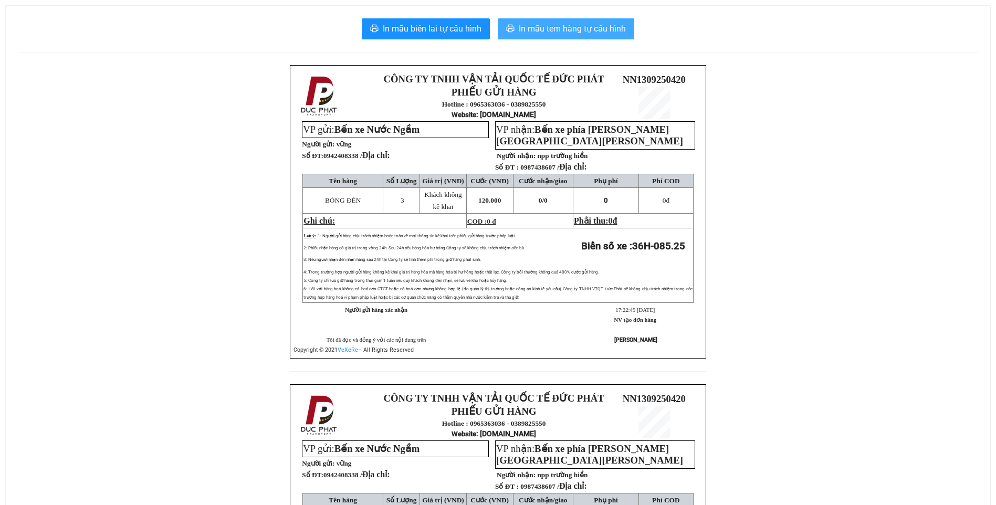
click at [587, 27] on span "In mẫu tem hàng tự cấu hình" at bounding box center [572, 28] width 107 height 13
click at [604, 34] on span "In mẫu tem hàng tự cấu hình" at bounding box center [572, 28] width 107 height 13
click at [590, 33] on span "In mẫu tem hàng tự cấu hình" at bounding box center [572, 28] width 107 height 13
click at [600, 33] on span "In mẫu tem hàng tự cấu hình" at bounding box center [572, 28] width 107 height 13
click at [550, 34] on span "In mẫu tem hàng tự cấu hình" at bounding box center [572, 28] width 107 height 13
